Goal: Task Accomplishment & Management: Use online tool/utility

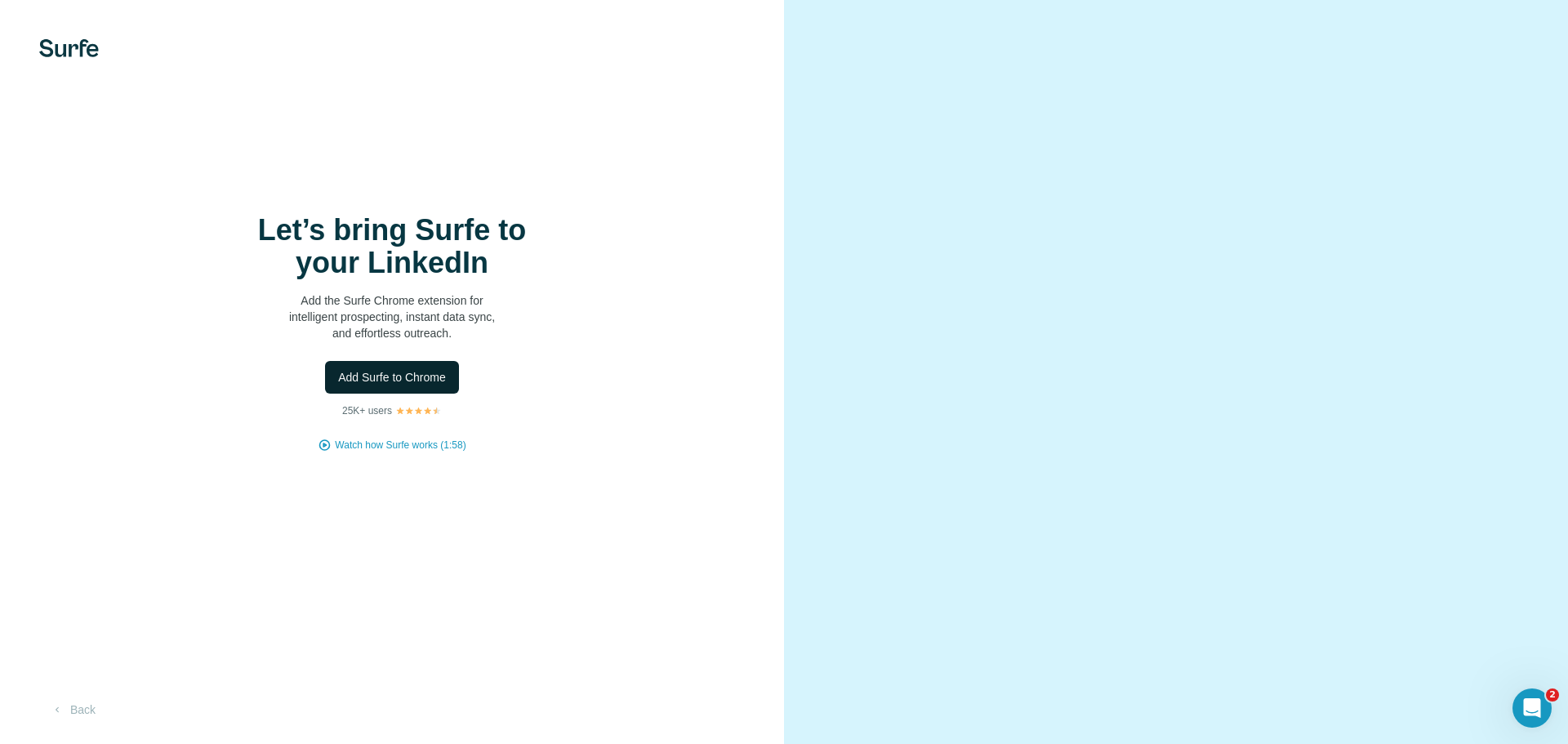
click at [409, 377] on span "Add Surfe to Chrome" at bounding box center [393, 377] width 108 height 16
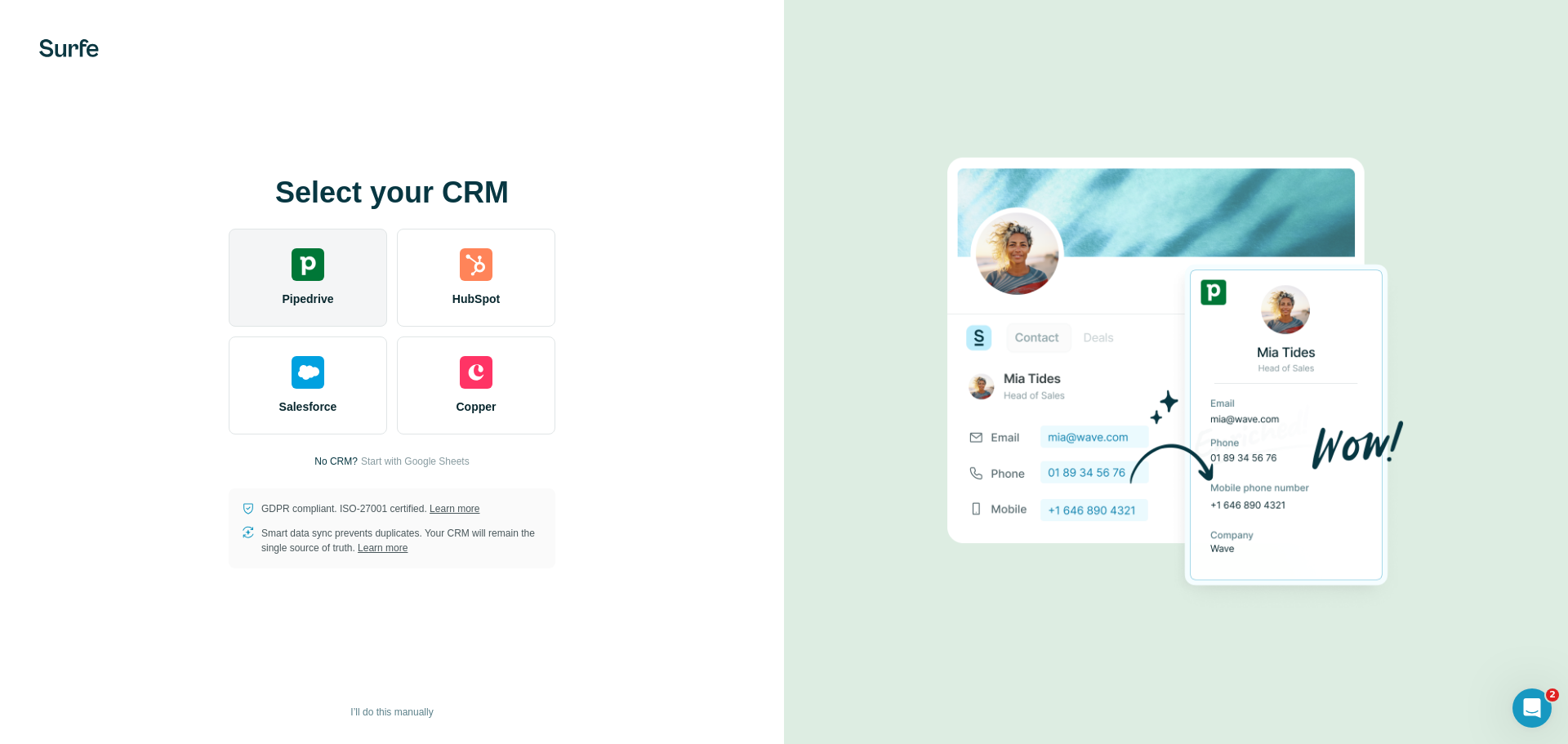
click at [281, 300] on div "Pipedrive" at bounding box center [307, 277] width 158 height 98
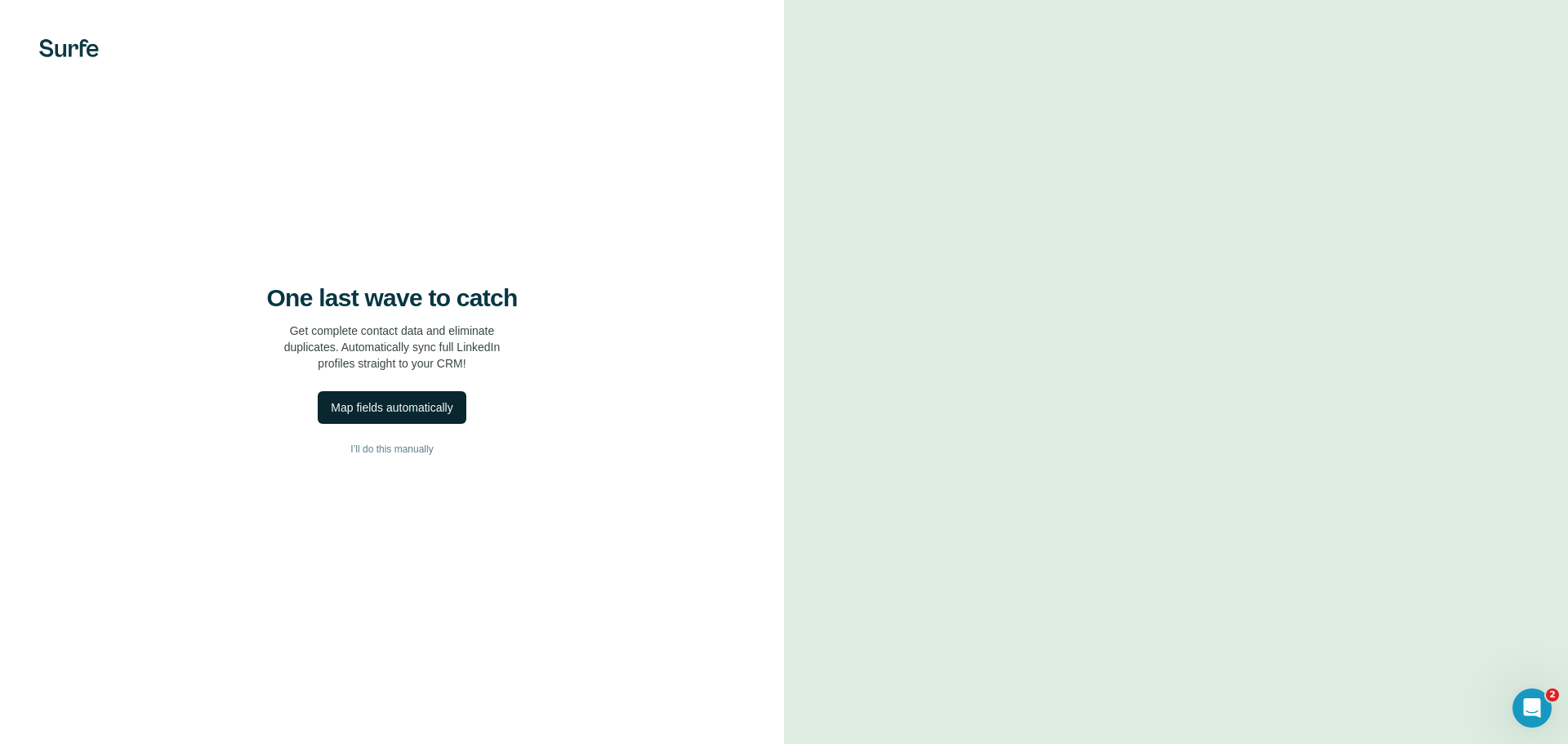
click at [452, 408] on div "Map fields automatically" at bounding box center [392, 407] width 121 height 16
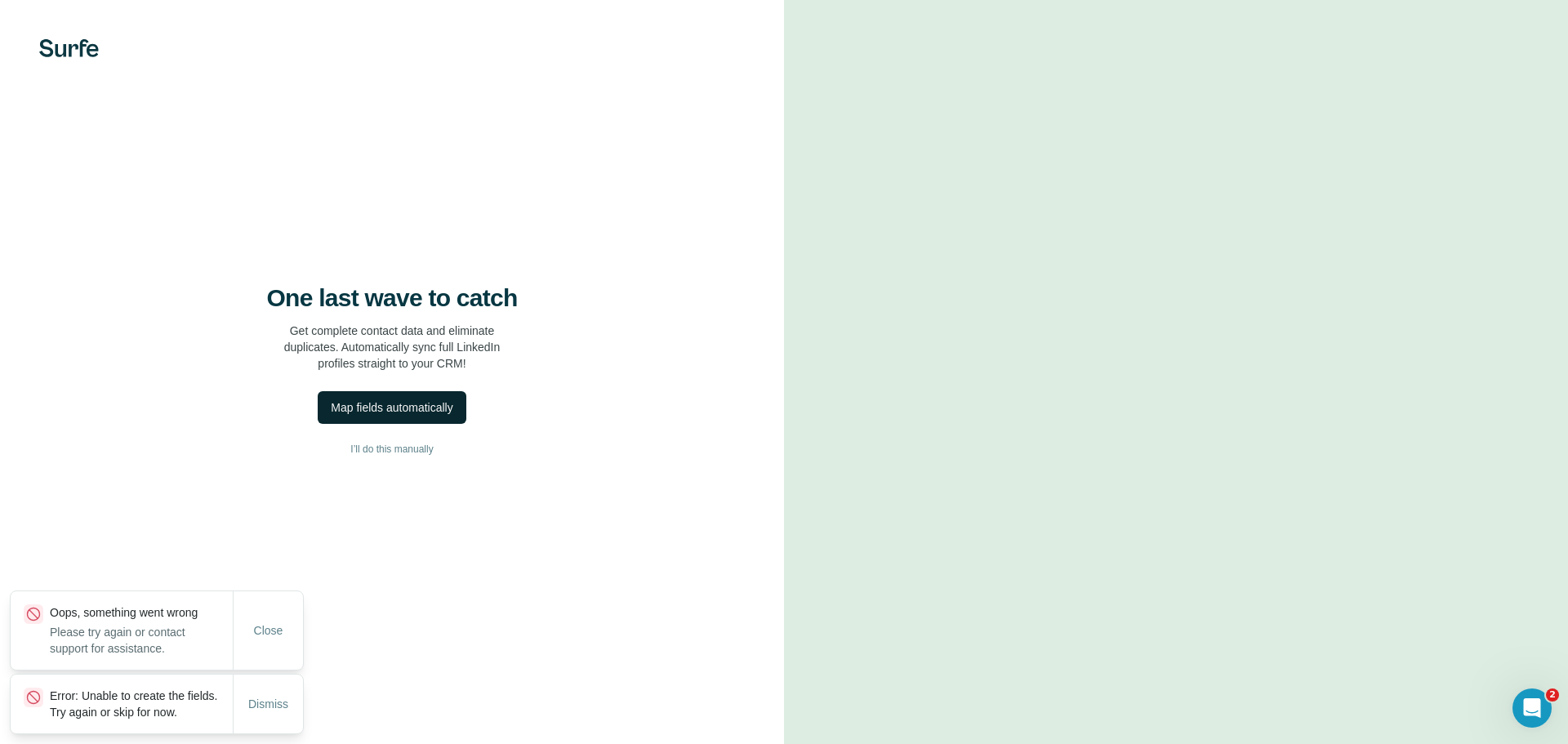
click at [393, 395] on button "Map fields automatically" at bounding box center [392, 407] width 148 height 32
click at [408, 461] on button "I’ll do this manually" at bounding box center [392, 450] width 719 height 25
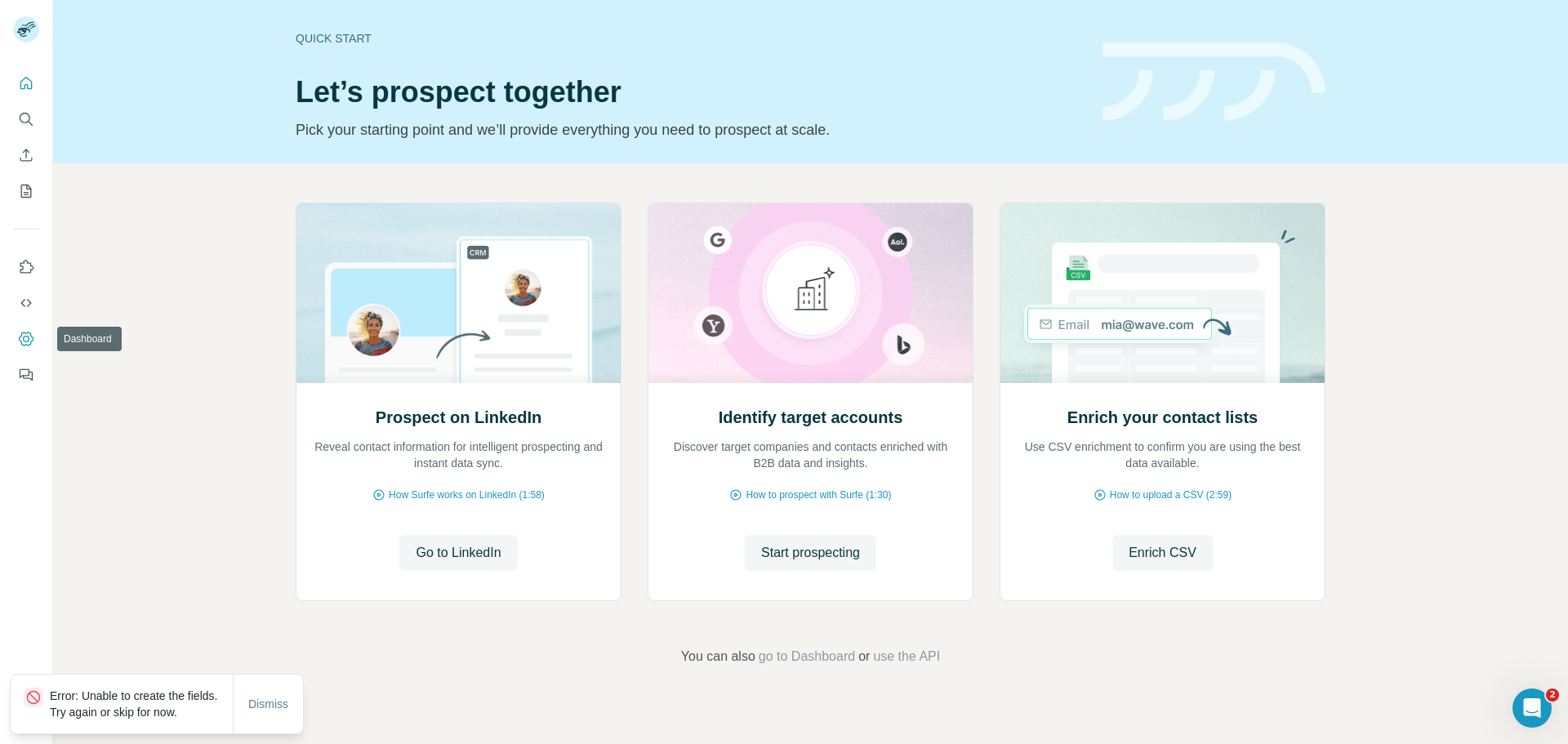
click at [21, 339] on icon "Dashboard" at bounding box center [26, 339] width 16 height 16
